Goal: Task Accomplishment & Management: Manage account settings

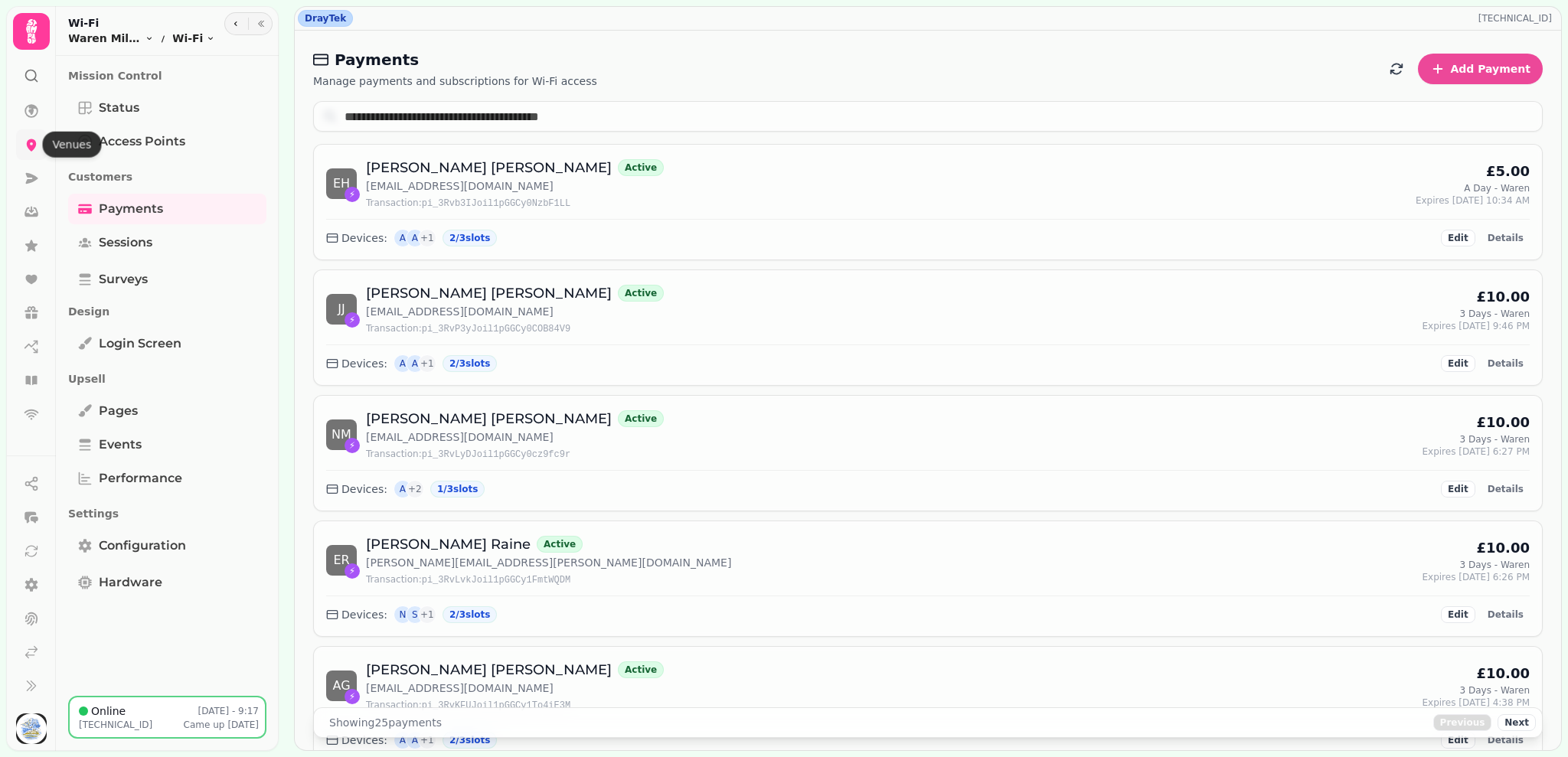
click at [25, 148] on icon at bounding box center [31, 144] width 15 height 15
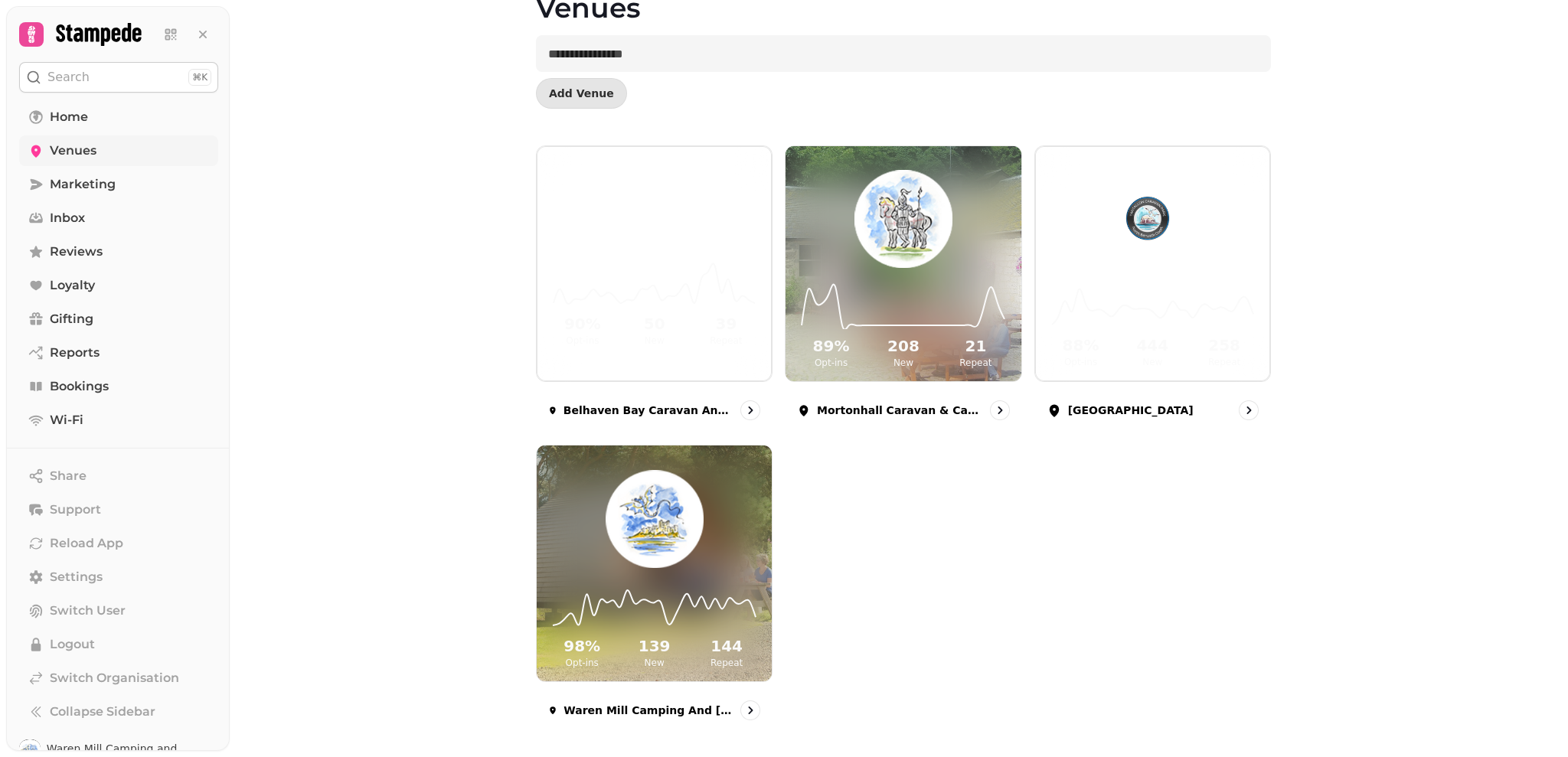
scroll to position [93, 0]
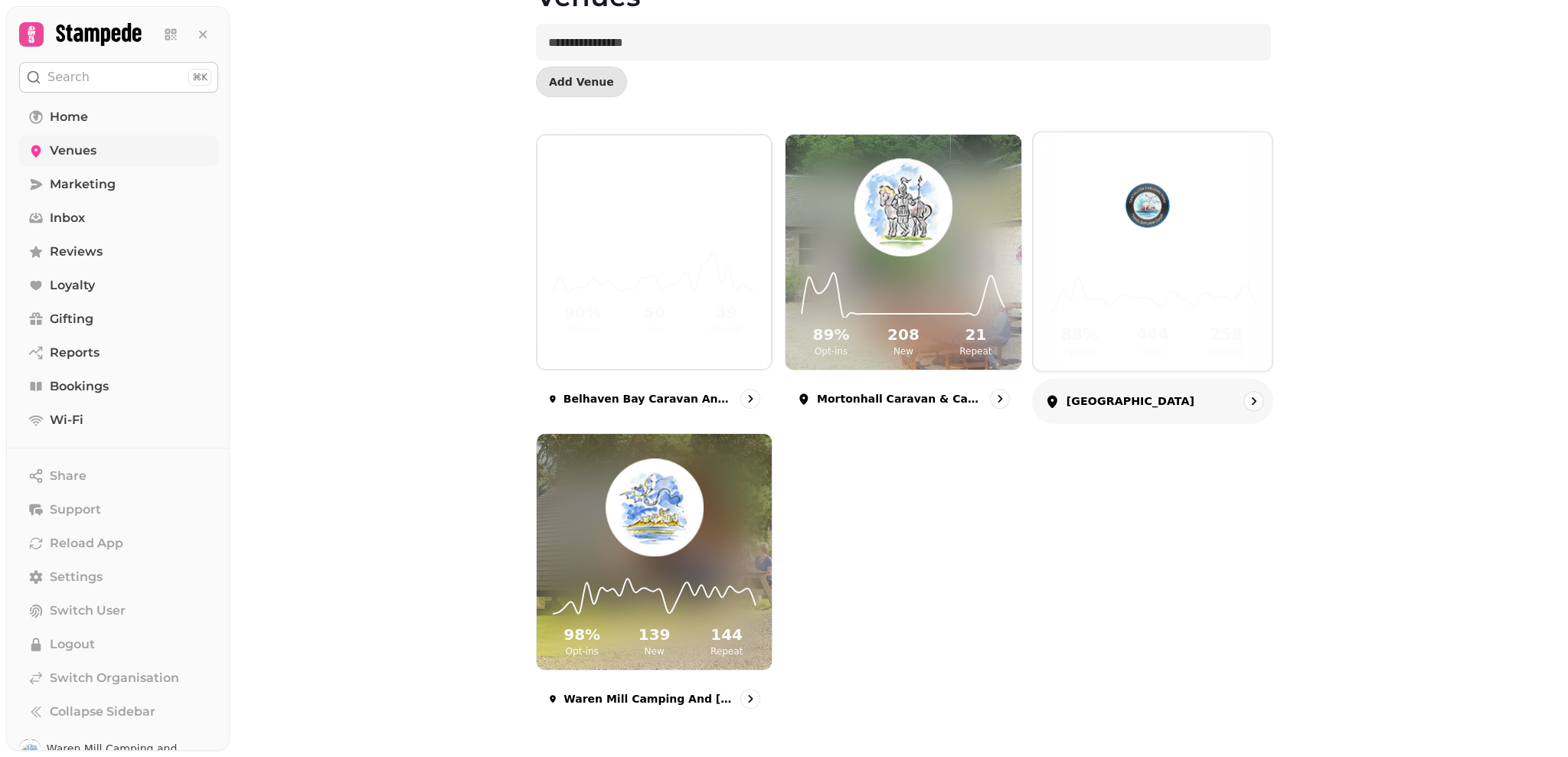
click at [1186, 211] on img at bounding box center [1153, 206] width 179 height 101
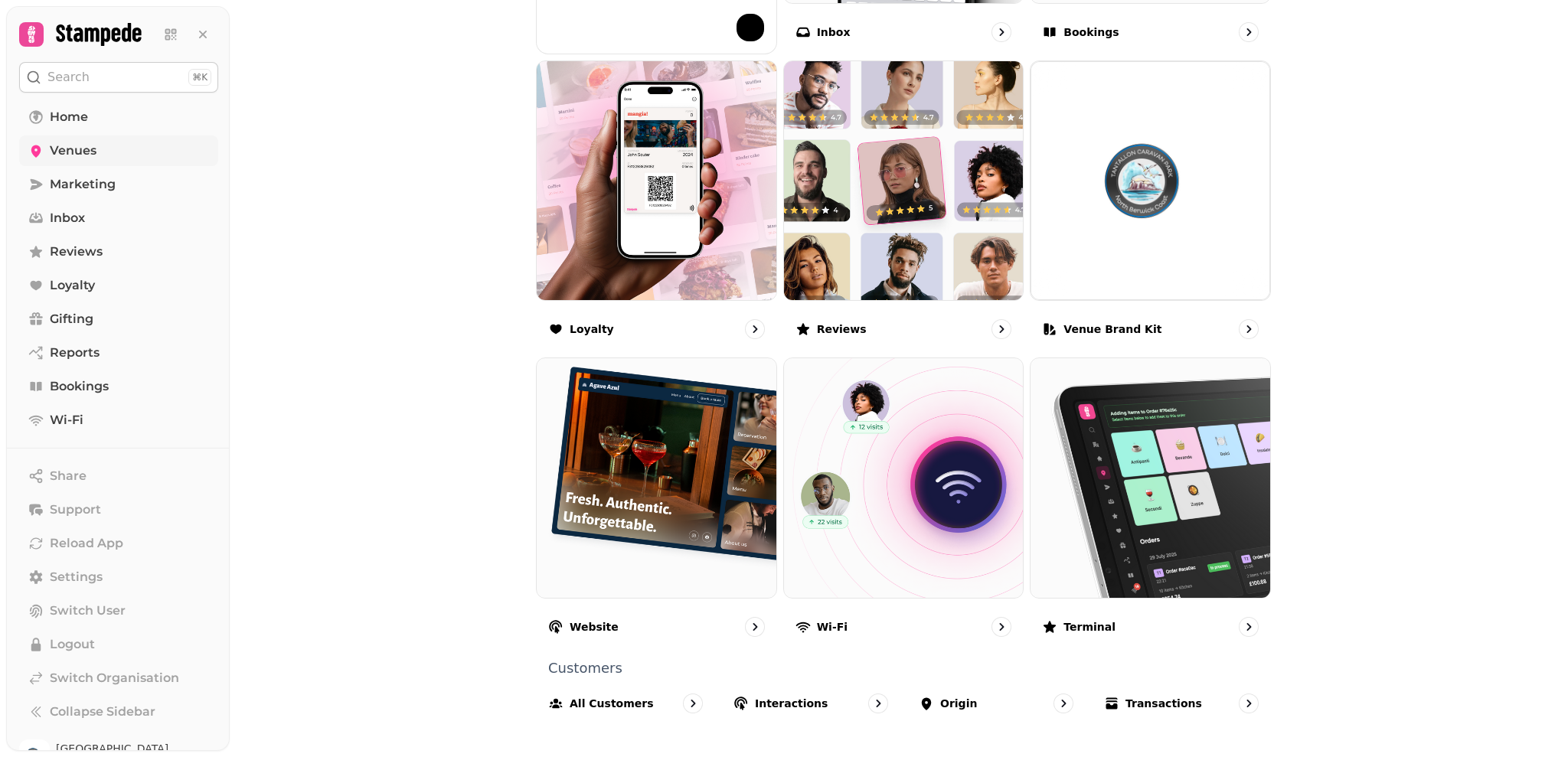
scroll to position [798, 0]
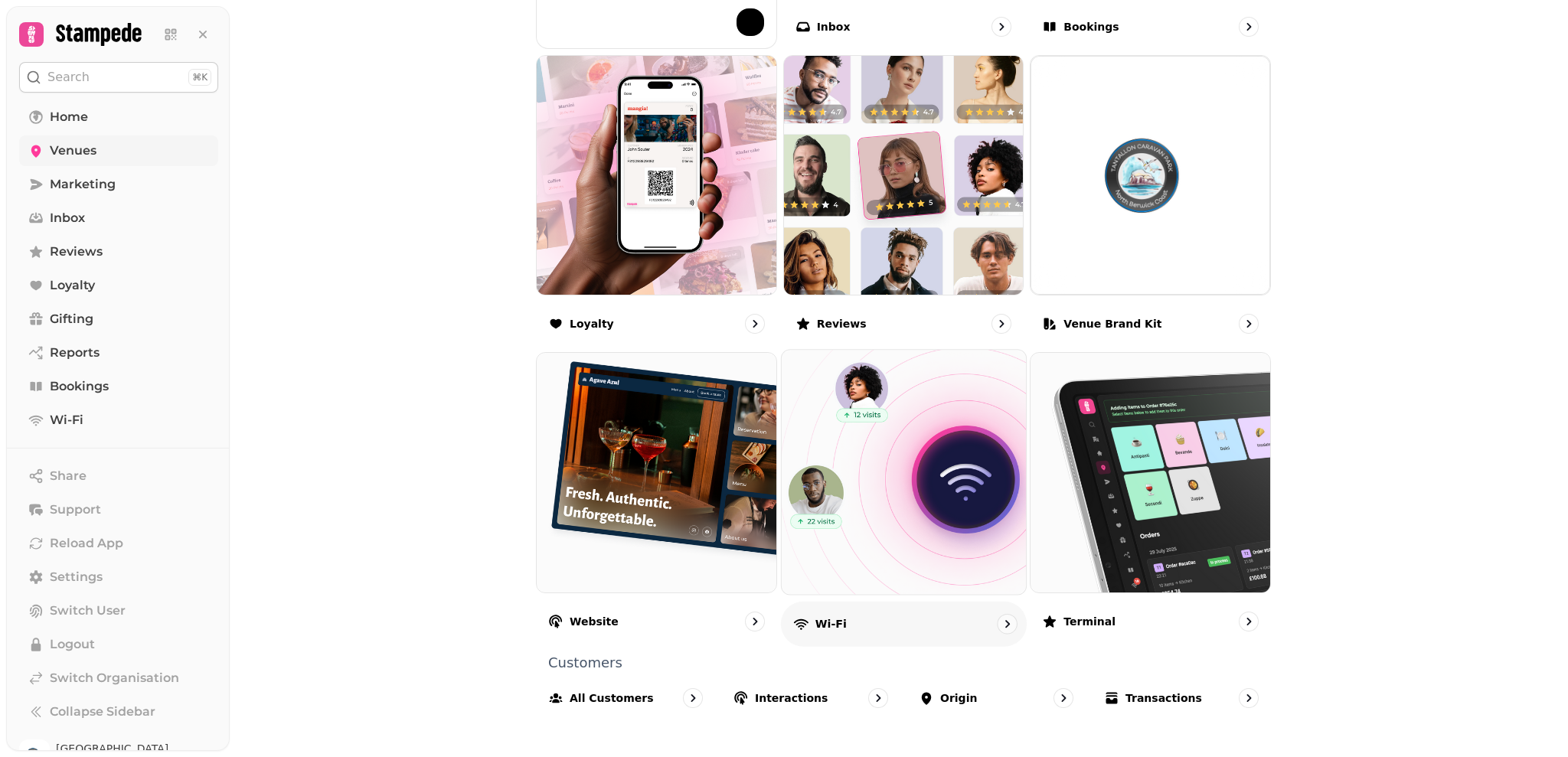
click at [867, 629] on div "Wi-Fi" at bounding box center [903, 624] width 246 height 46
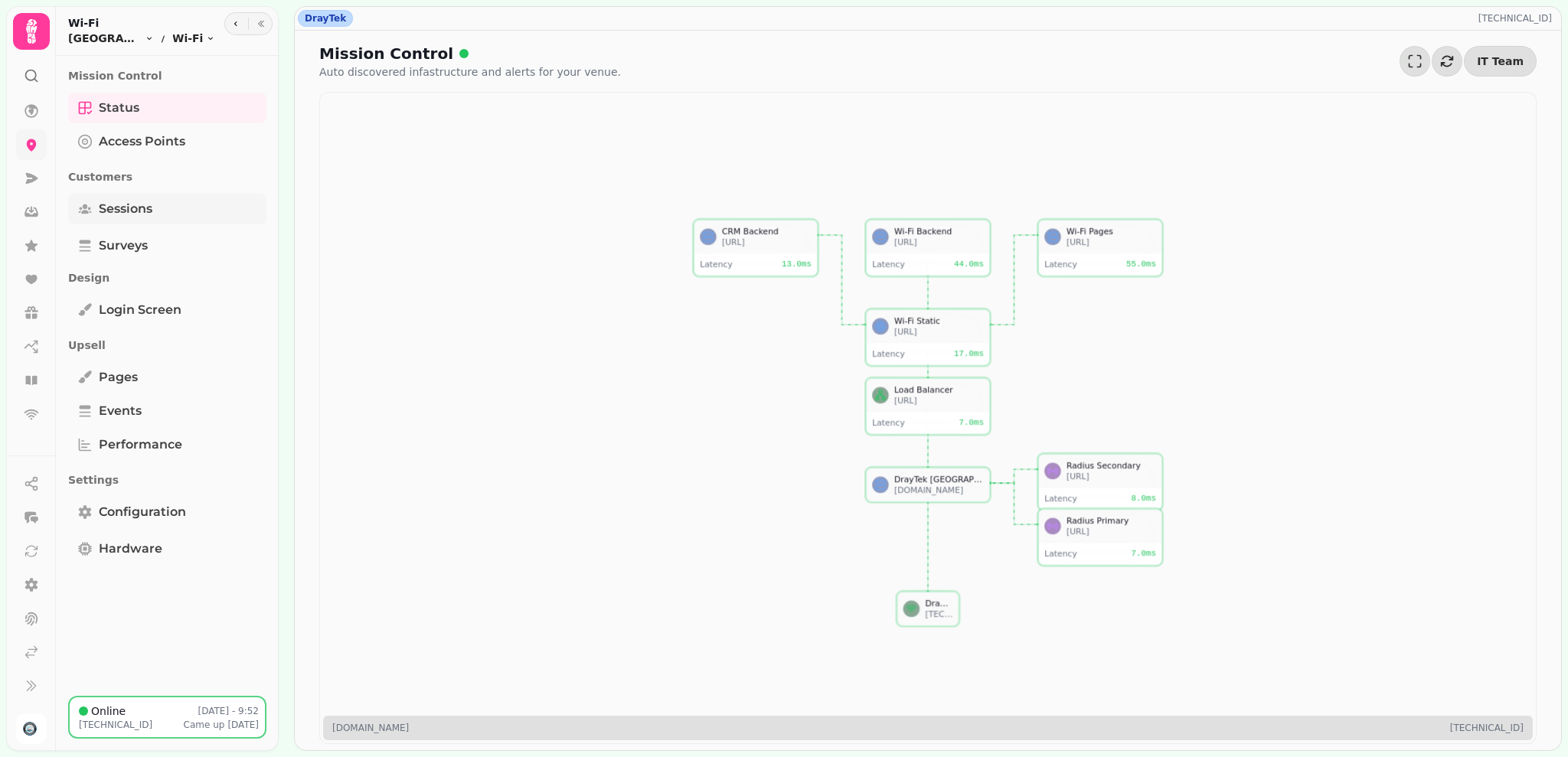
click at [202, 208] on link "Sessions" at bounding box center [167, 209] width 199 height 31
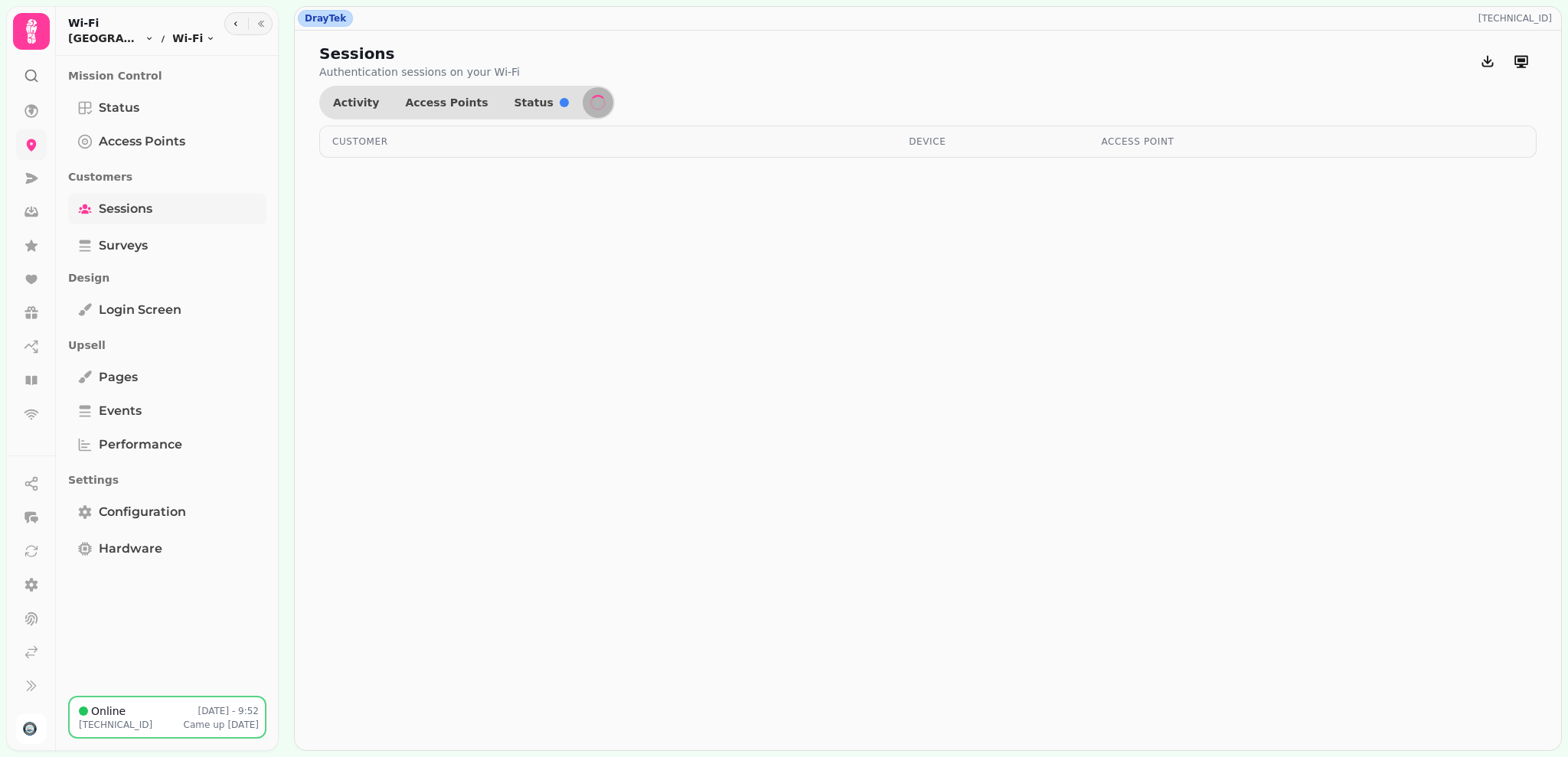
select select "**"
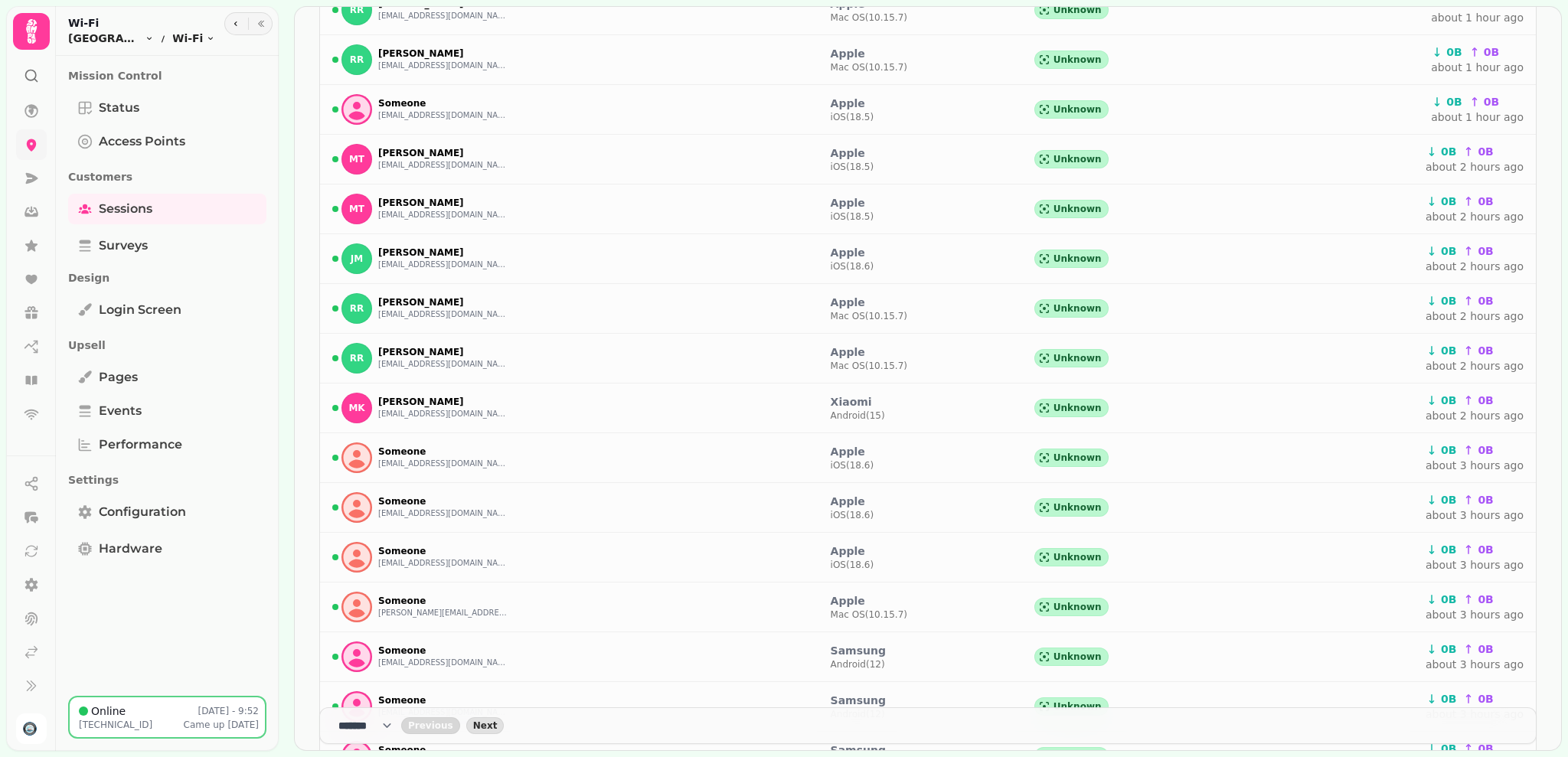
scroll to position [707, 0]
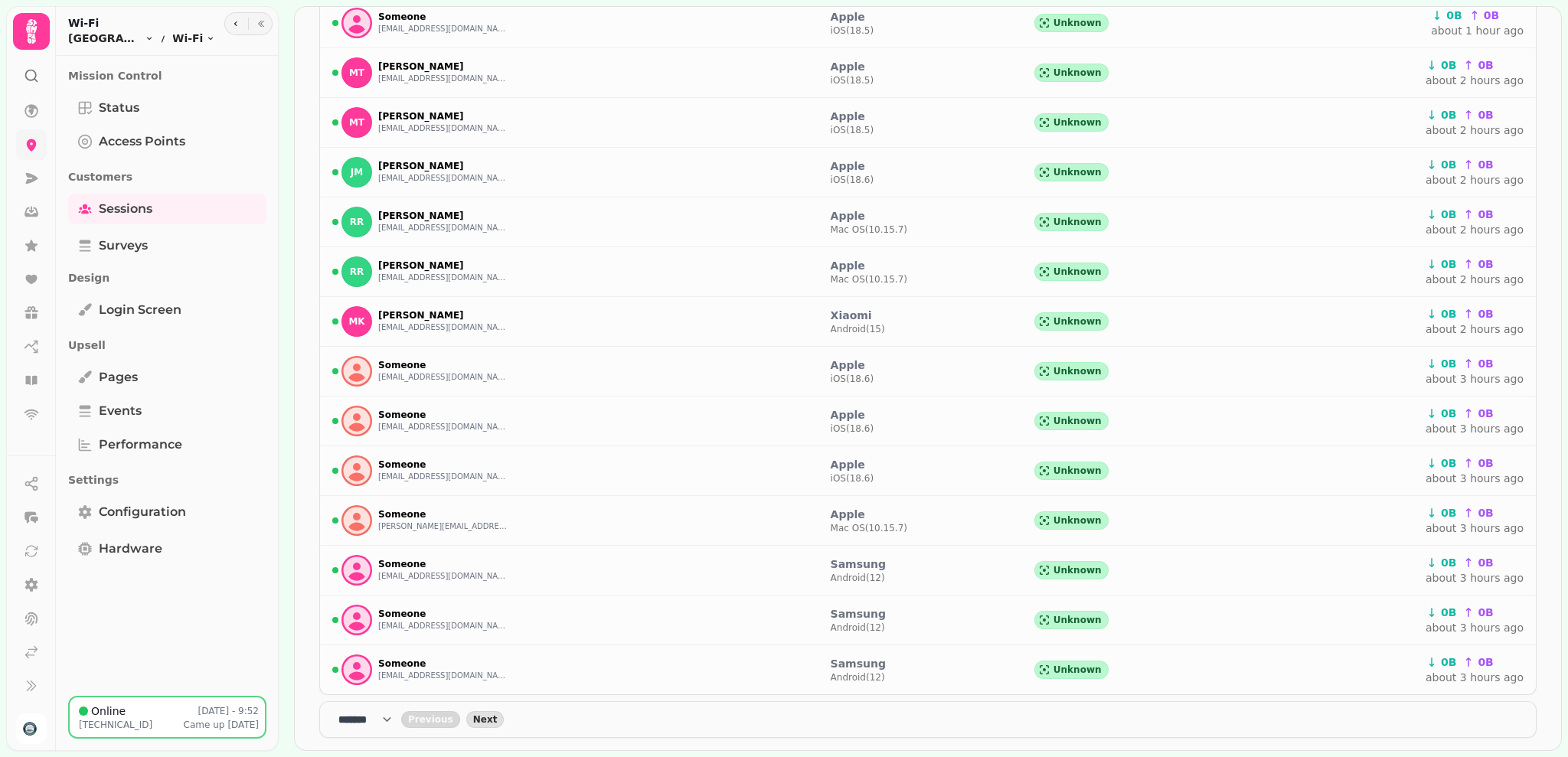
click at [1532, 722] on div "Sessions Authentication sessions on your Wi-Fi Activity Access Points Status Cu…" at bounding box center [927, 37] width 1266 height 1426
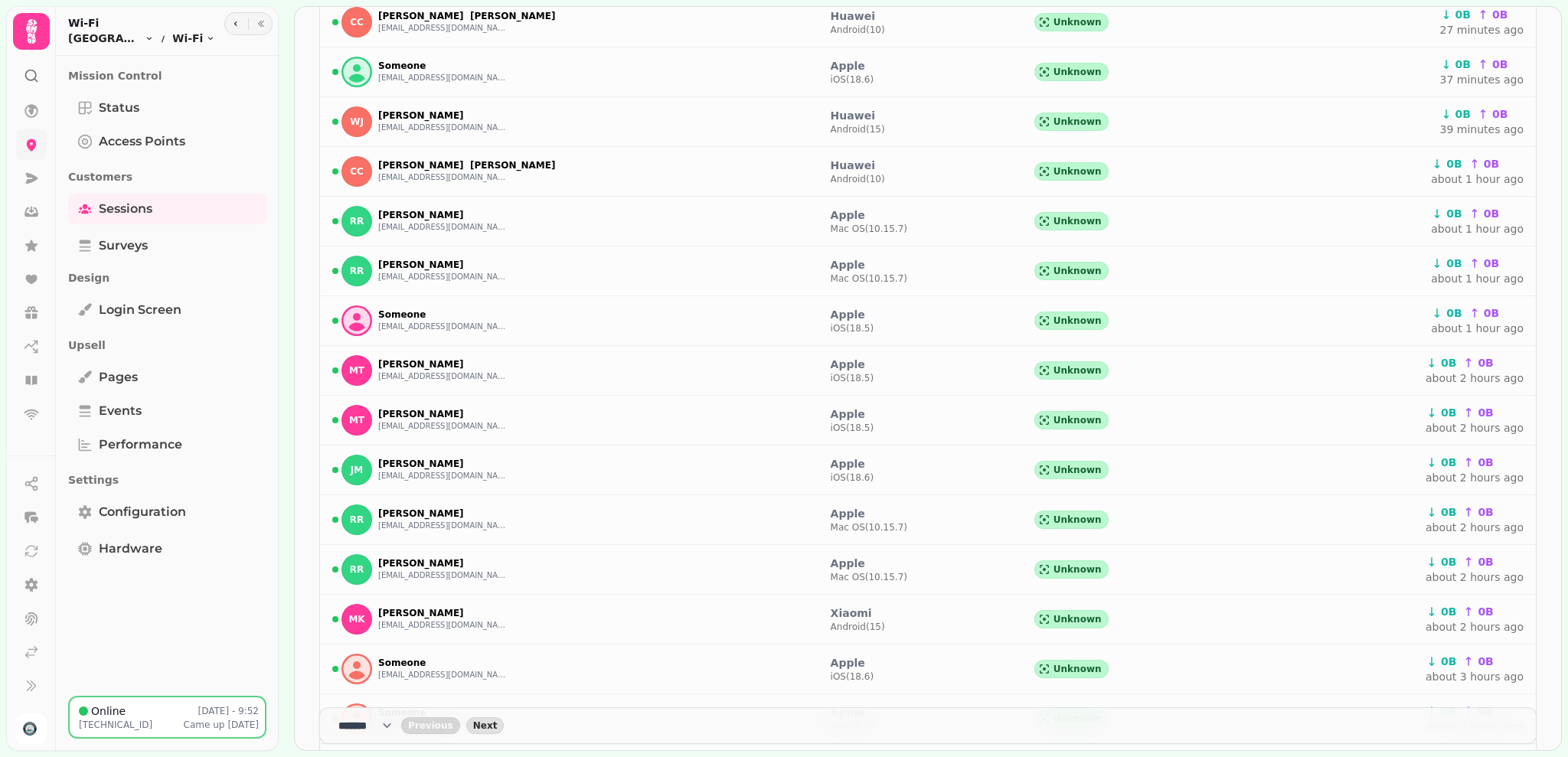
scroll to position [406, 0]
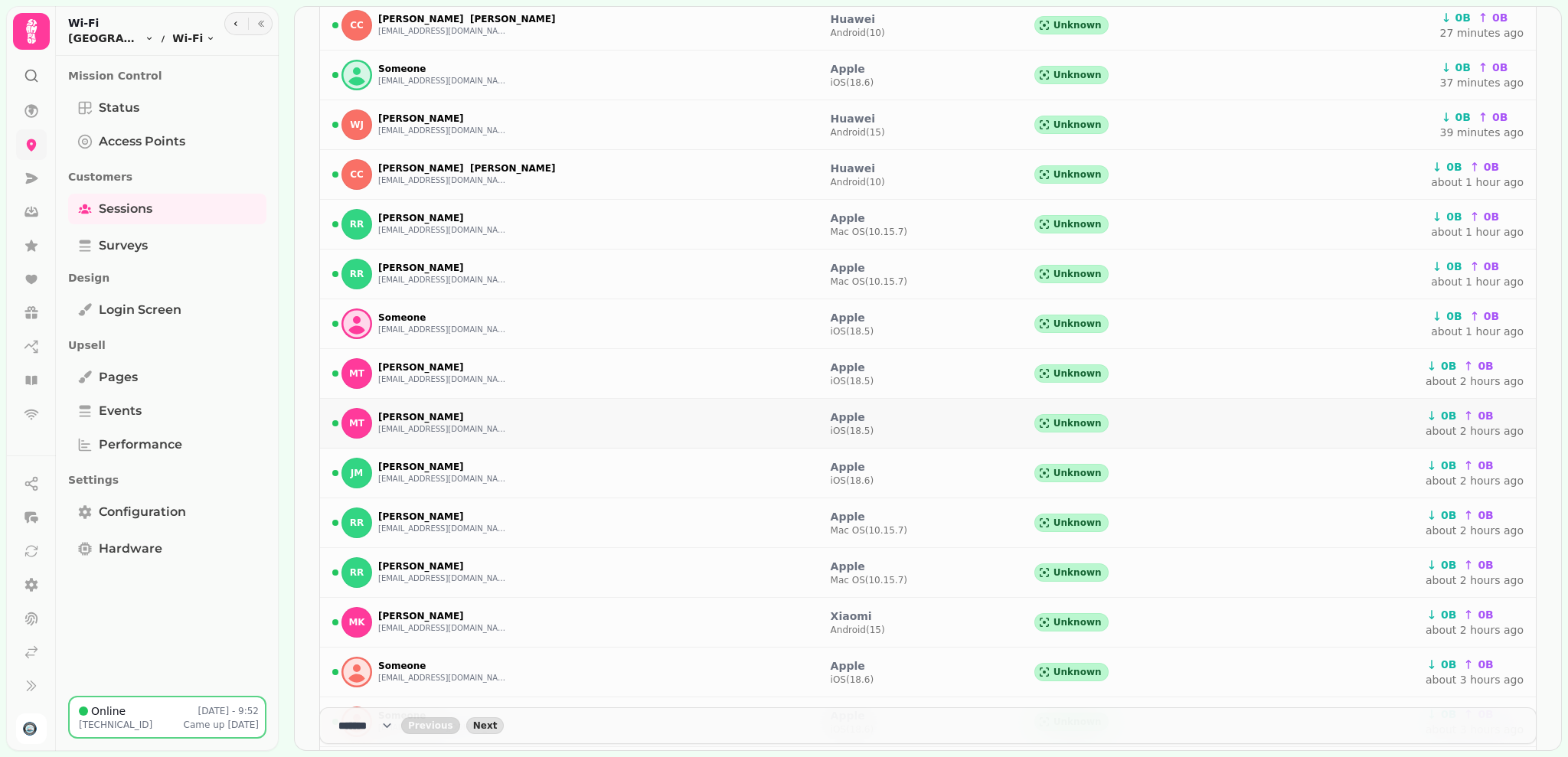
click at [718, 437] on div "MT [PERSON_NAME] [EMAIL_ADDRESS][DOMAIN_NAME]" at bounding box center [568, 423] width 473 height 31
click at [627, 434] on div "MT [PERSON_NAME] [EMAIL_ADDRESS][DOMAIN_NAME]" at bounding box center [568, 423] width 473 height 31
click at [498, 437] on div "MT [PERSON_NAME] [EMAIL_ADDRESS][DOMAIN_NAME]" at bounding box center [568, 423] width 473 height 31
click at [486, 386] on button "[EMAIL_ADDRESS][DOMAIN_NAME]" at bounding box center [444, 380] width 130 height 13
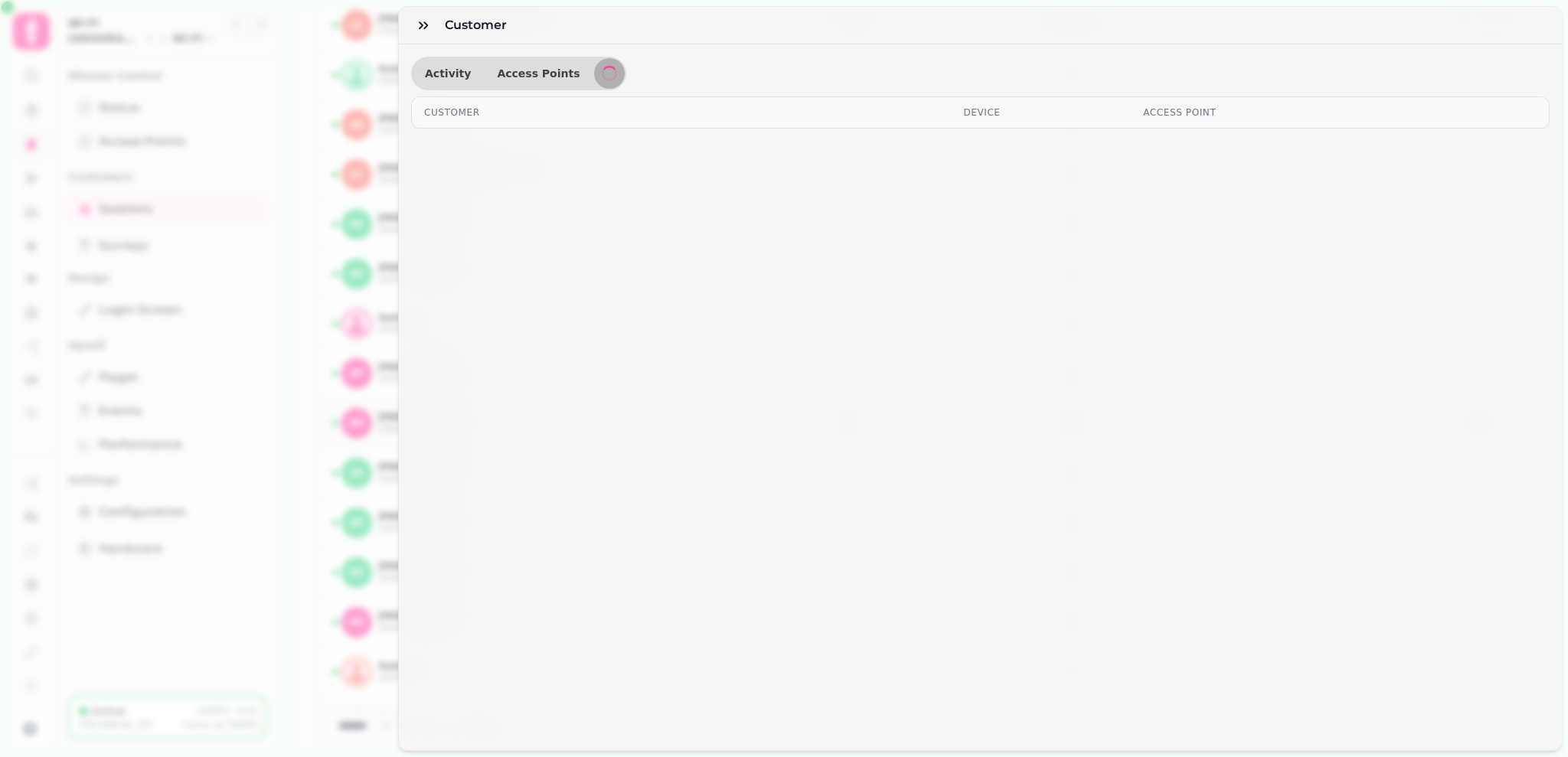
select select "**"
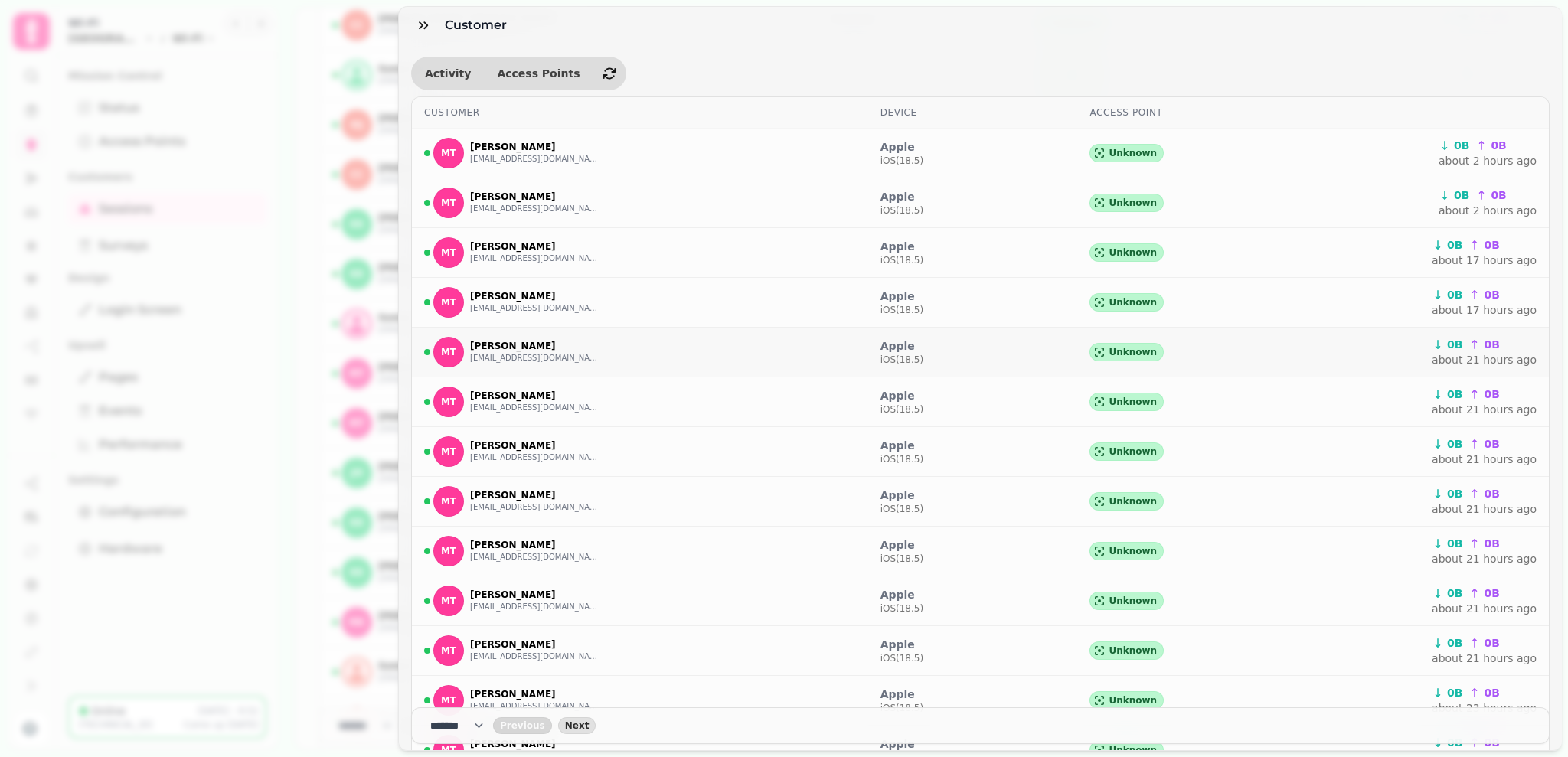
click at [718, 360] on div "MT [PERSON_NAME] [EMAIL_ADDRESS][DOMAIN_NAME]" at bounding box center [640, 352] width 432 height 31
